Goal: Task Accomplishment & Management: Manage account settings

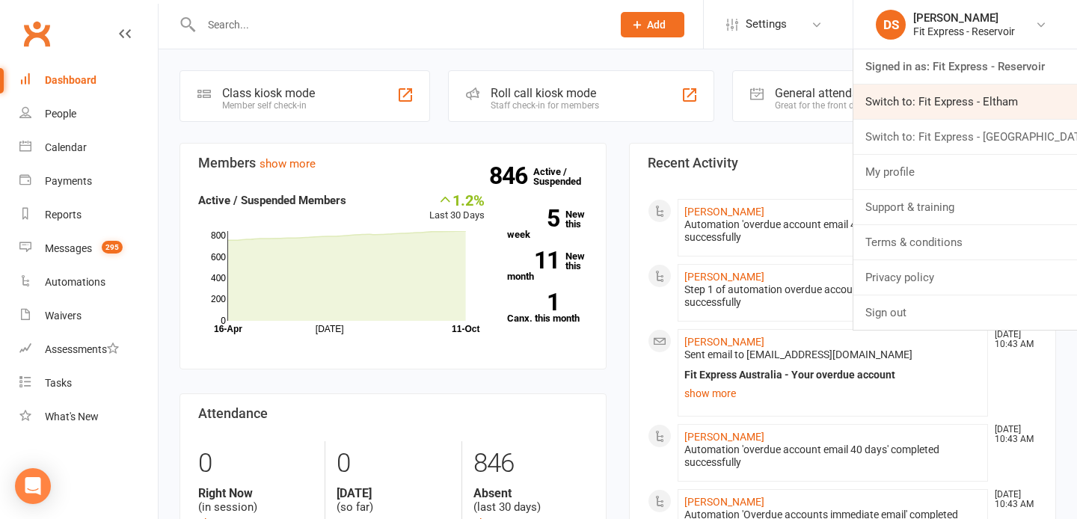
click at [968, 104] on link "Switch to: Fit Express - Eltham" at bounding box center [965, 102] width 224 height 34
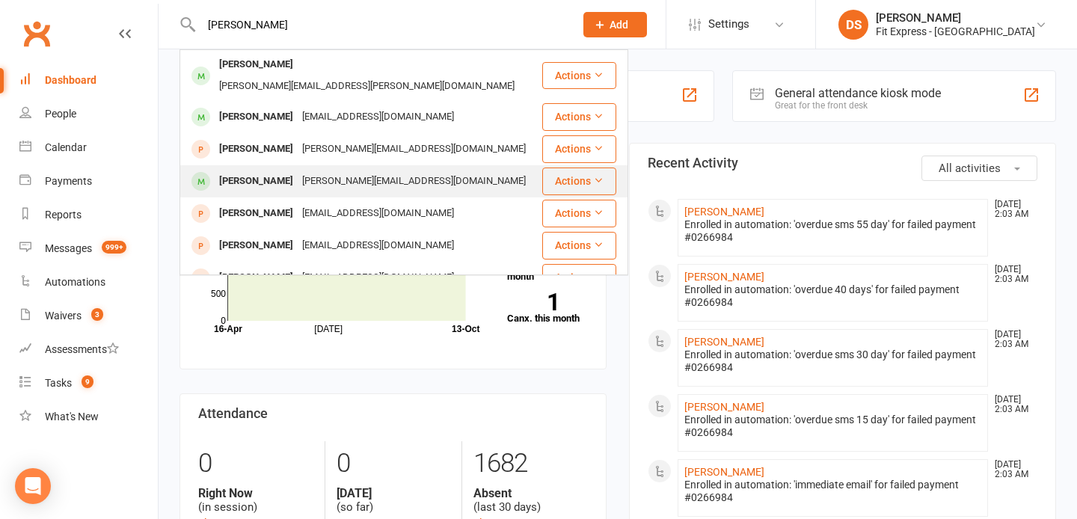
type input "[PERSON_NAME]"
click at [375, 166] on div "Glenn Kelly glenn@interversal.com" at bounding box center [361, 181] width 360 height 31
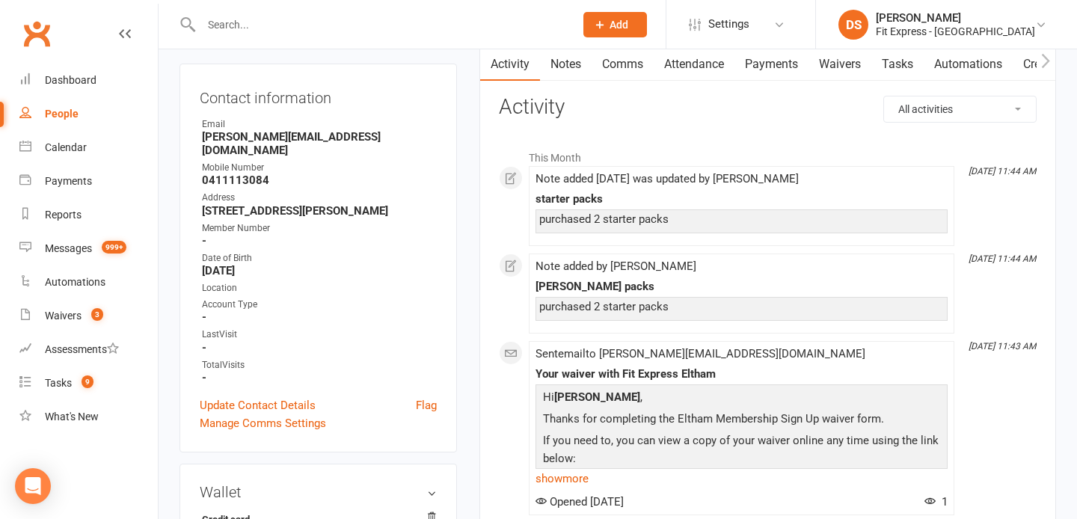
scroll to position [156, 0]
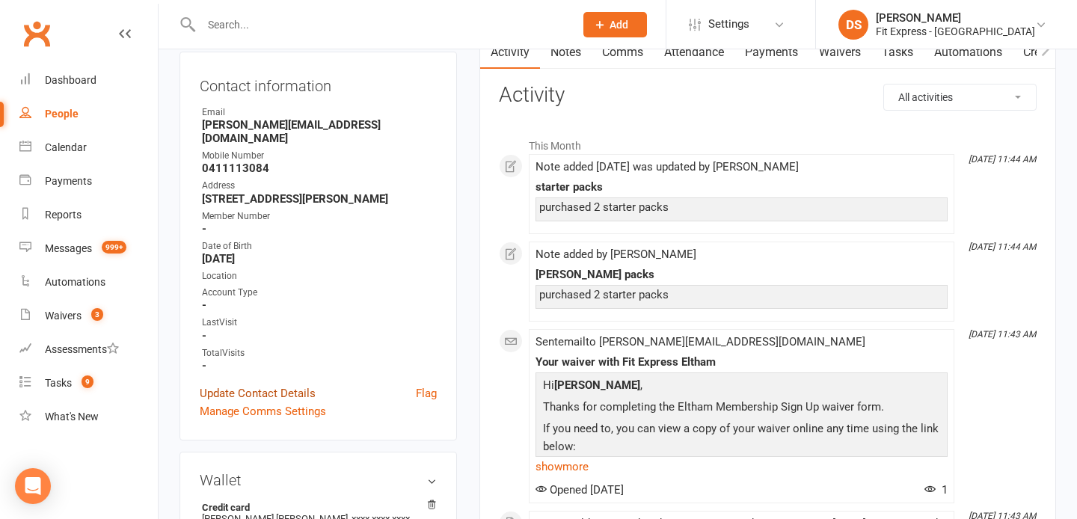
click at [270, 384] on link "Update Contact Details" at bounding box center [258, 393] width 116 height 18
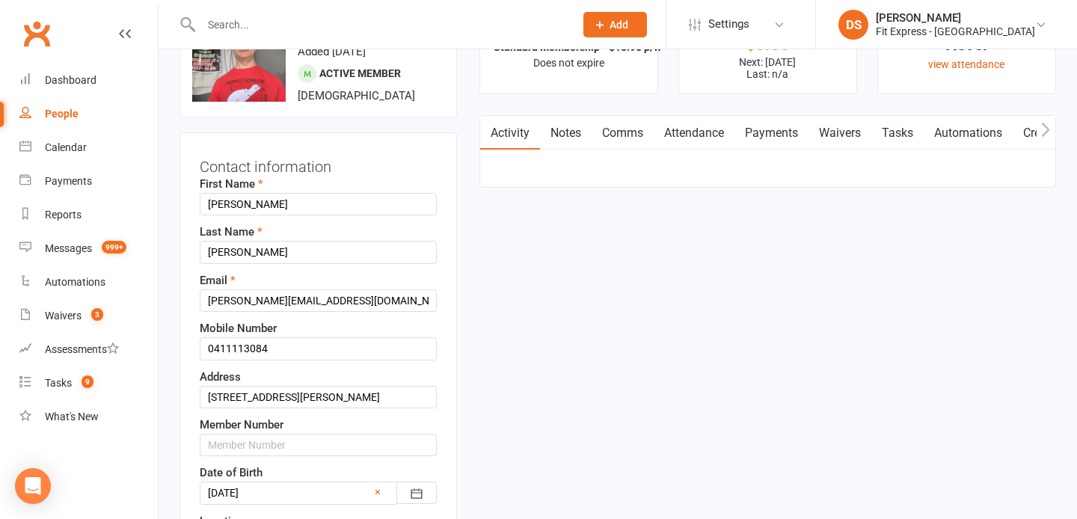
scroll to position [70, 0]
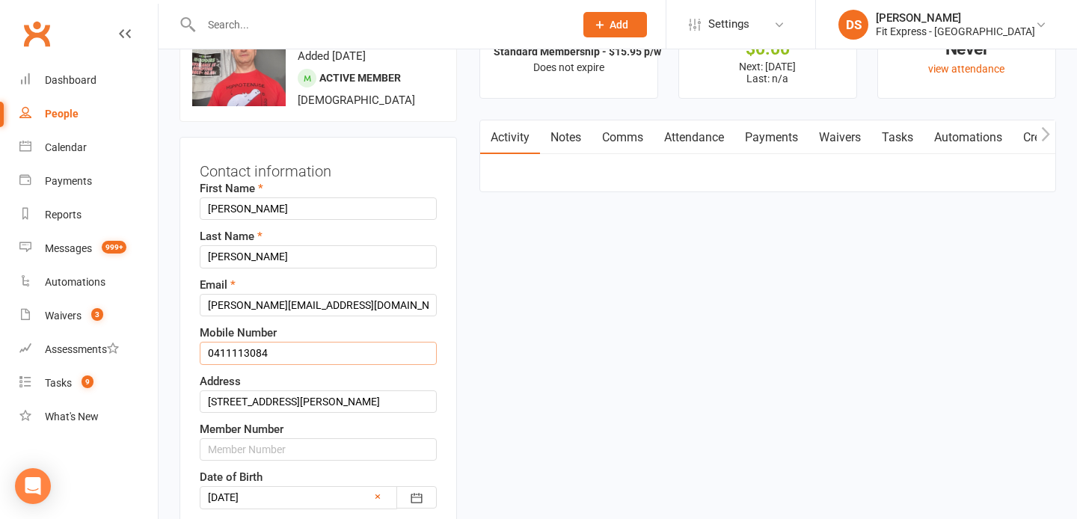
drag, startPoint x: 269, startPoint y: 350, endPoint x: 209, endPoint y: 357, distance: 60.9
click at [209, 357] on input "0411113084" at bounding box center [318, 353] width 237 height 22
paste input "2"
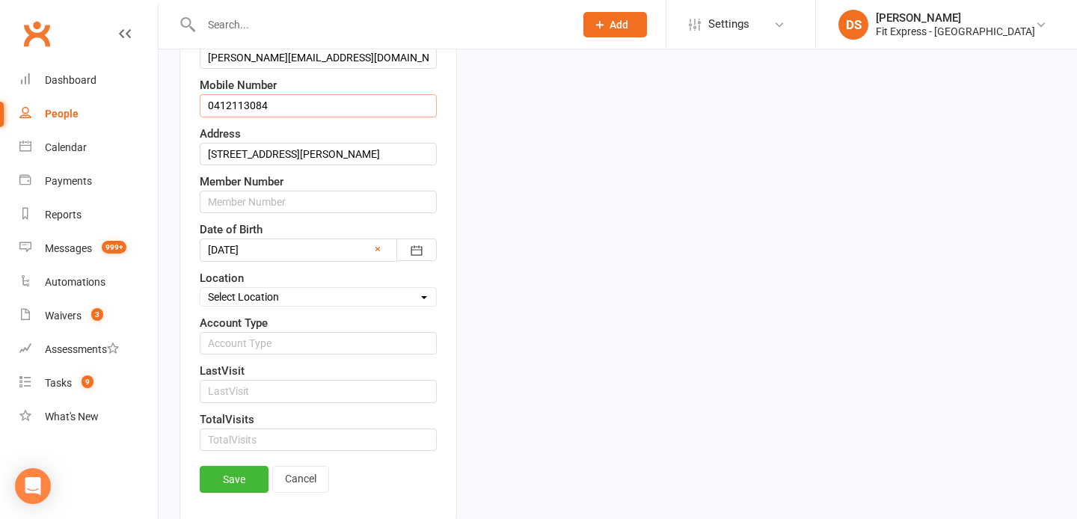
scroll to position [320, 0]
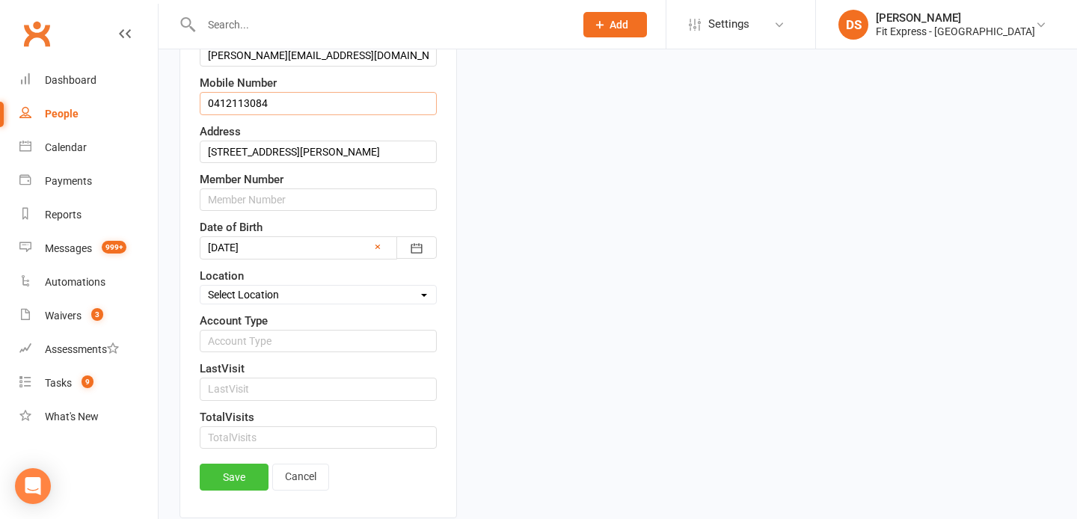
type input "0412113084"
click at [238, 478] on link "Save" at bounding box center [234, 477] width 69 height 27
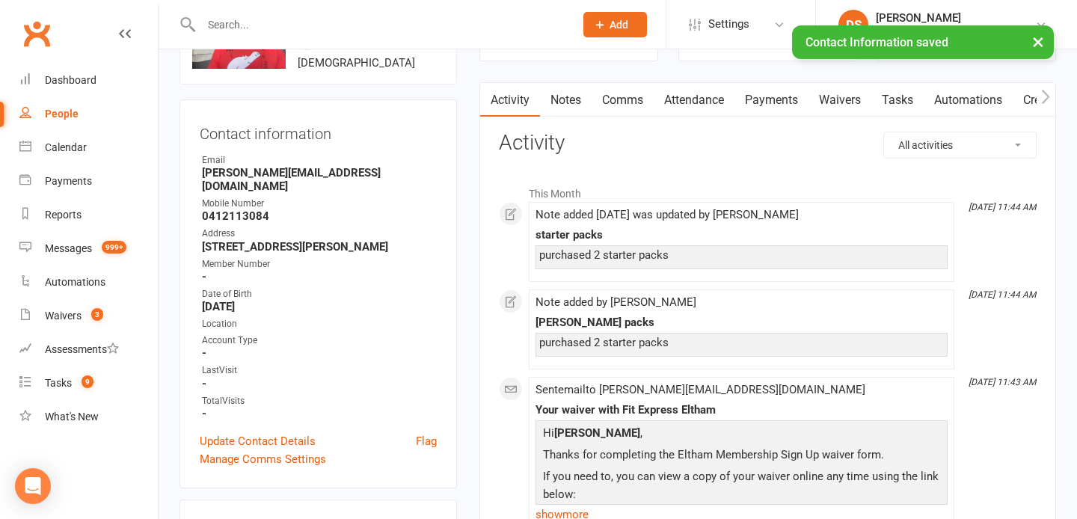
scroll to position [0, 0]
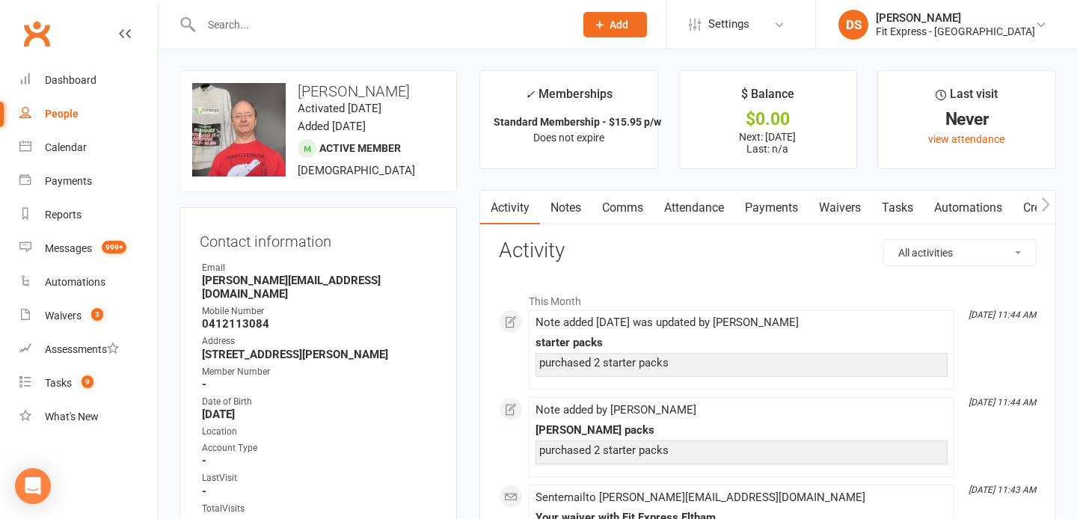
click at [769, 202] on link "Payments" at bounding box center [771, 208] width 74 height 34
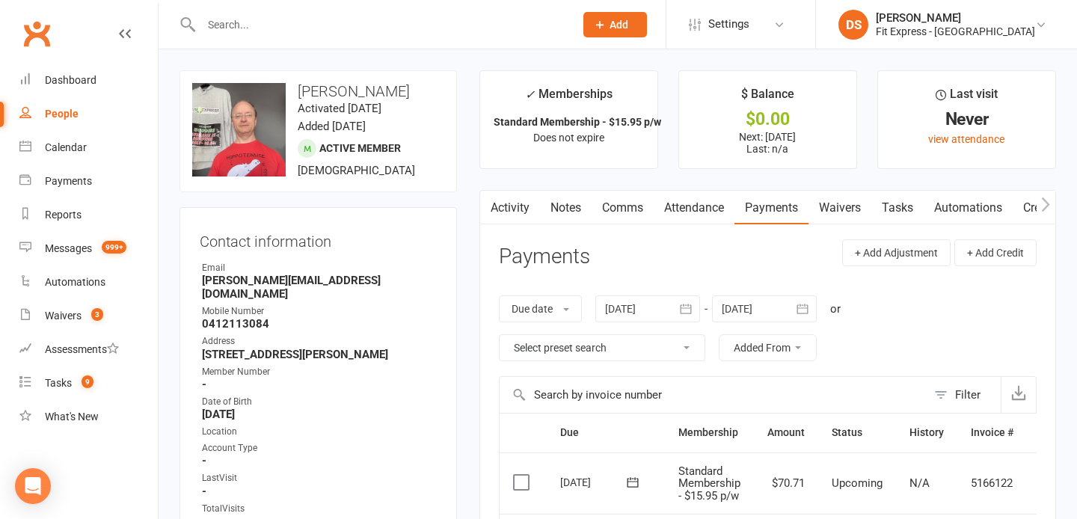
click at [42, 22] on link "Clubworx" at bounding box center [36, 33] width 37 height 37
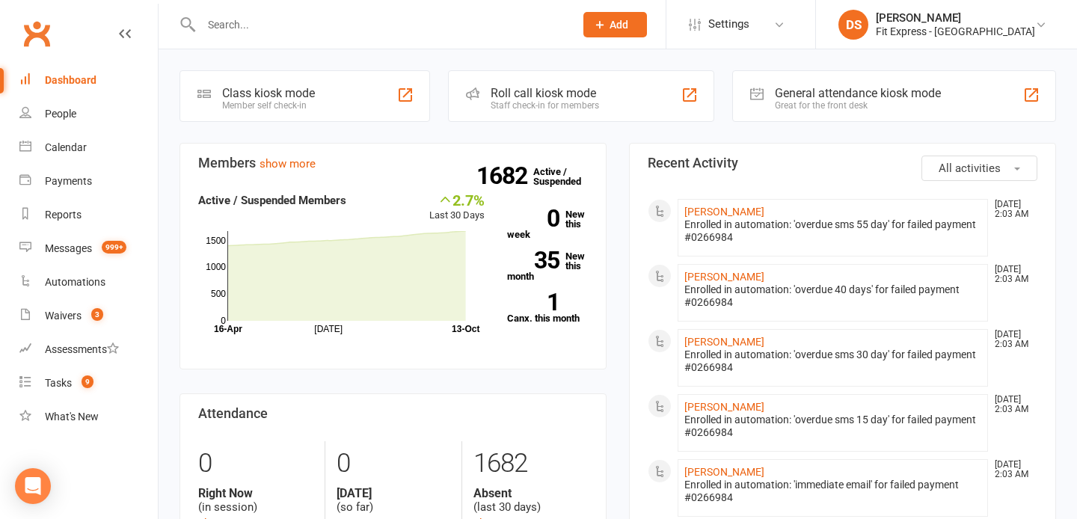
click at [389, 29] on input "text" at bounding box center [380, 24] width 367 height 21
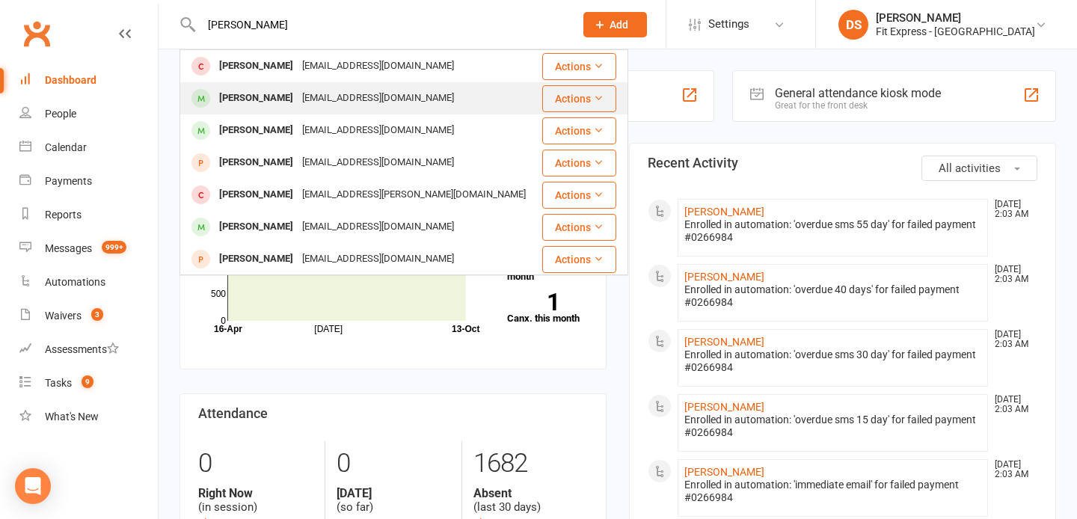
type input "jordan gomez"
click at [330, 93] on div "jd923_is@yahoo.com.au" at bounding box center [378, 98] width 161 height 22
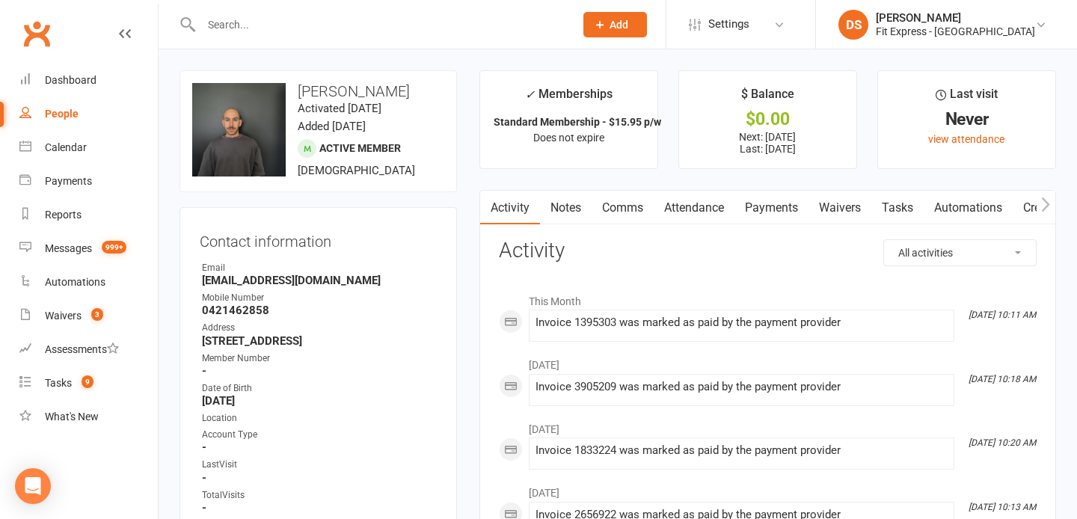
click at [252, 14] on input "text" at bounding box center [380, 24] width 367 height 21
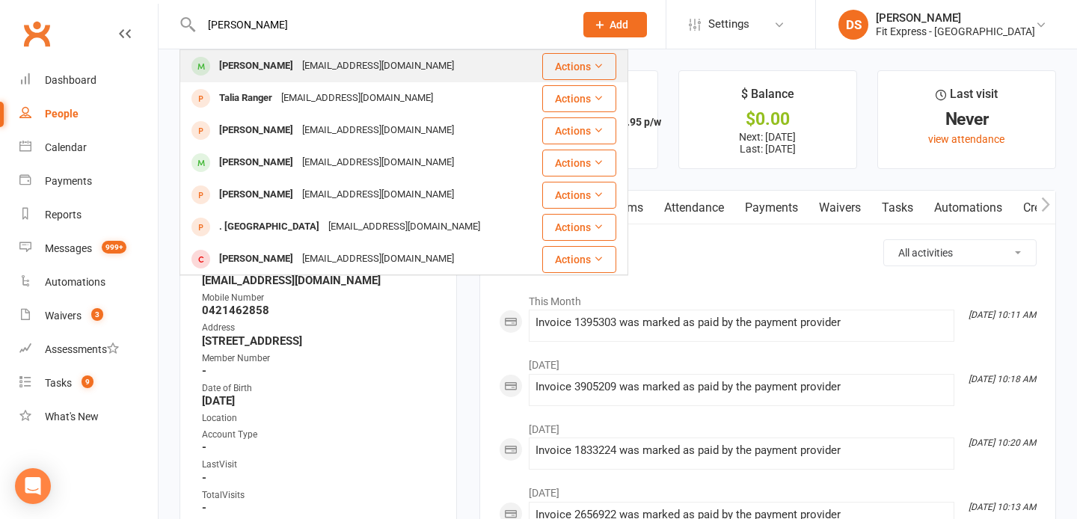
type input "talia rut"
click at [251, 61] on div "Talia Ruyter" at bounding box center [256, 66] width 83 height 22
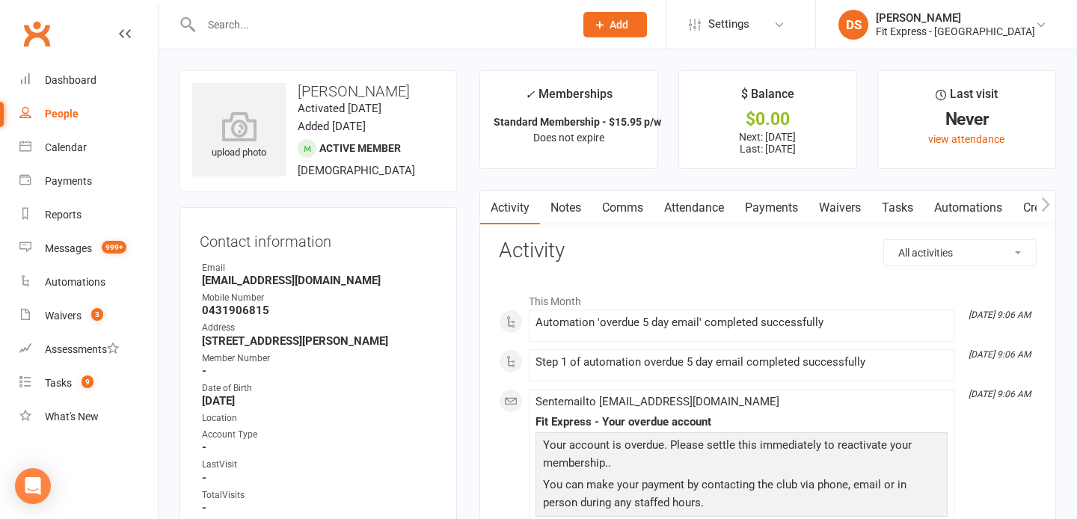
click at [832, 209] on link "Waivers" at bounding box center [839, 208] width 63 height 34
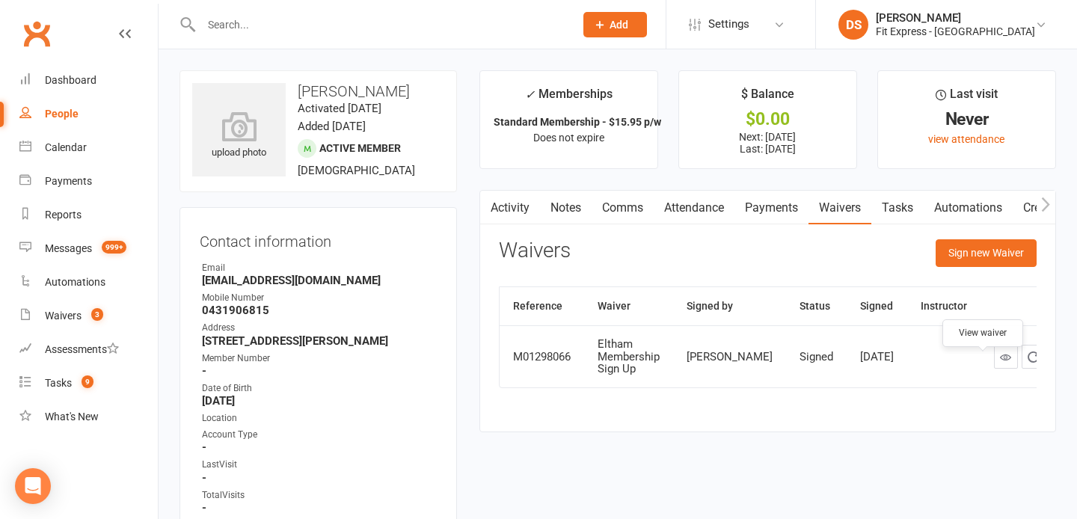
click at [994, 369] on link at bounding box center [1006, 357] width 24 height 24
click at [271, 21] on input "text" at bounding box center [380, 24] width 367 height 21
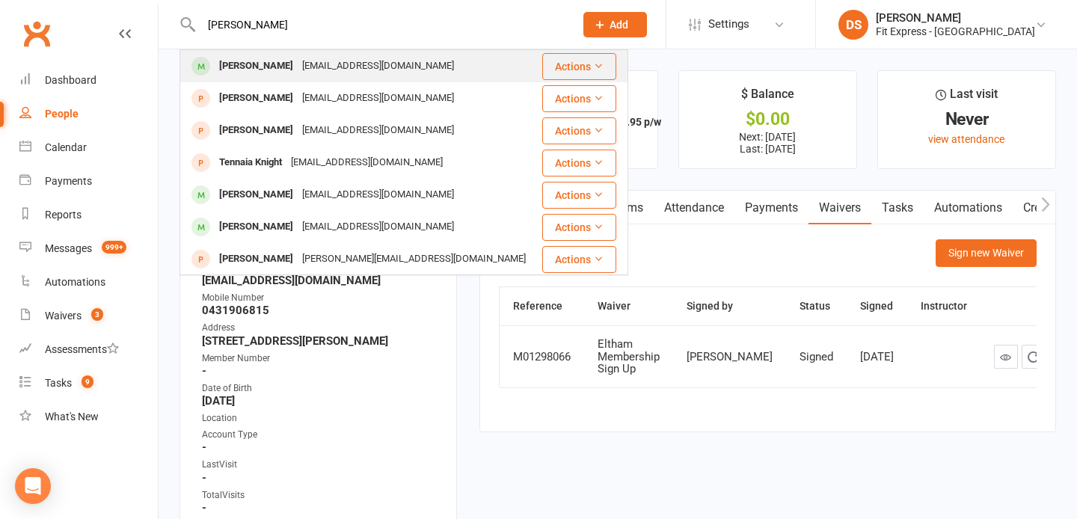
type input "ben knight"
click at [274, 52] on div "Benjamin Knight ben934705@gmail.com" at bounding box center [361, 66] width 360 height 31
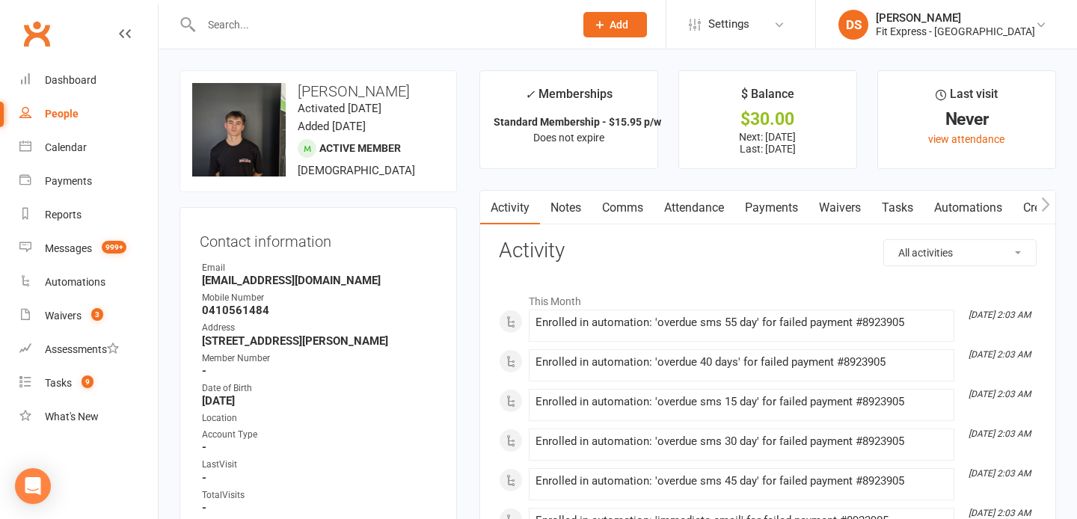
click at [38, 35] on link "Clubworx" at bounding box center [36, 33] width 37 height 37
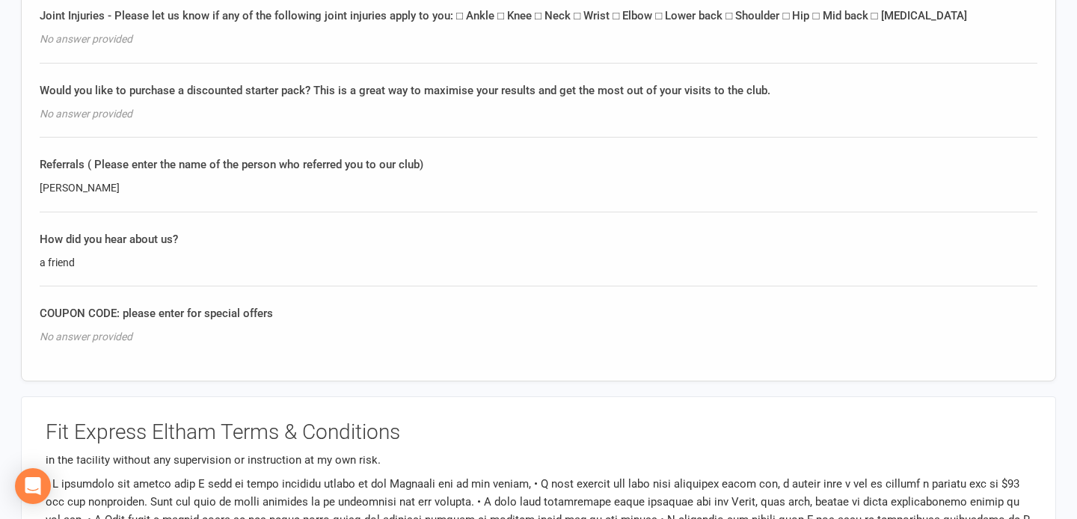
scroll to position [1218, 0]
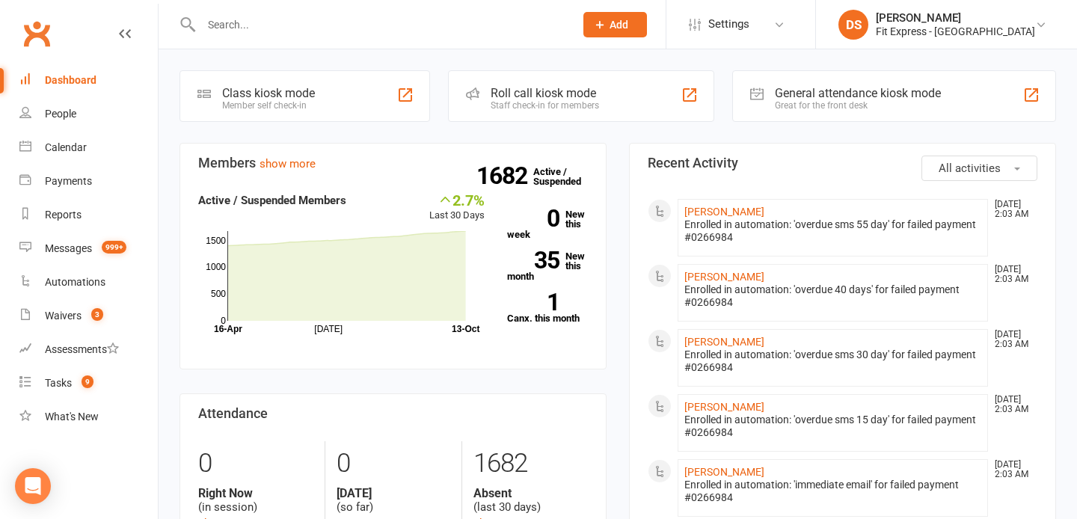
click at [986, 41] on li "DS Drew Stubbs Fit Express - Eltham Signed in as: Fit Express - Eltham Switch t…" at bounding box center [946, 24] width 262 height 49
click at [983, 16] on div "[PERSON_NAME]" at bounding box center [955, 17] width 159 height 13
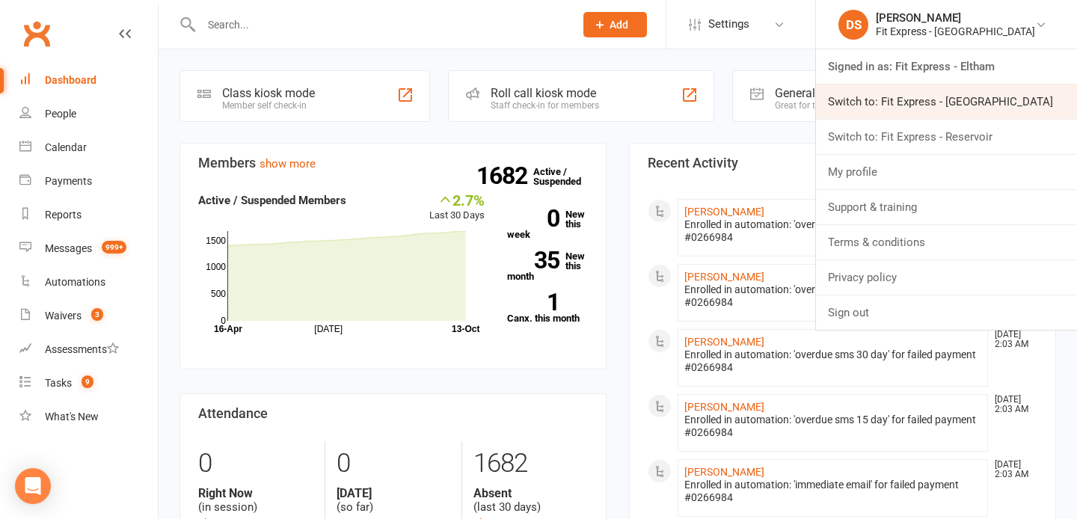
click at [983, 111] on link "Switch to: Fit Express - [GEOGRAPHIC_DATA]" at bounding box center [946, 102] width 261 height 34
